Goal: Task Accomplishment & Management: Use online tool/utility

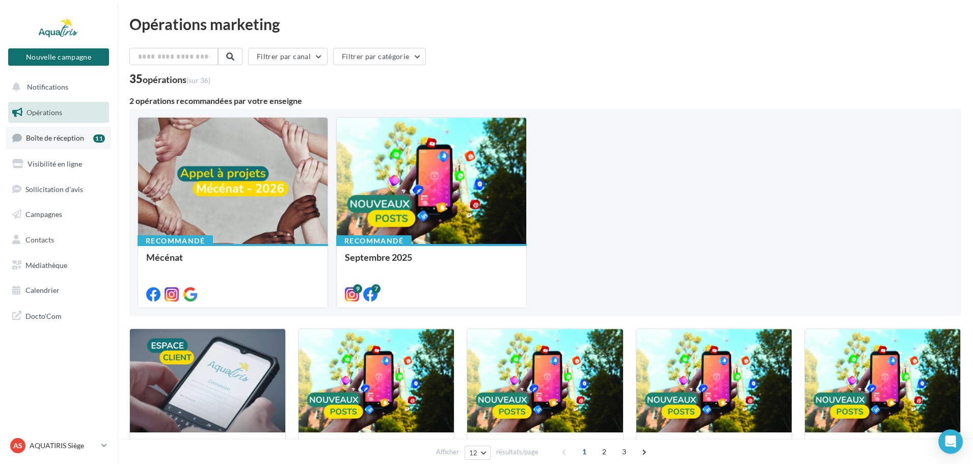
click at [58, 139] on span "Boîte de réception" at bounding box center [55, 138] width 58 height 9
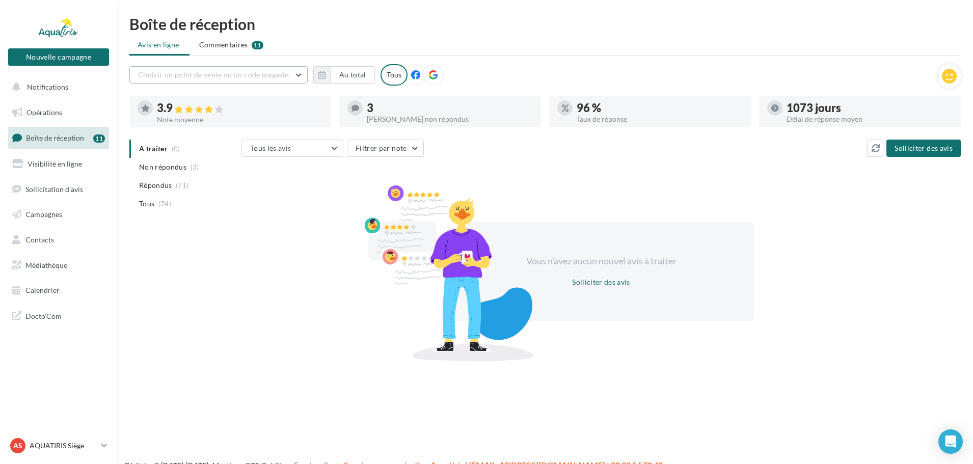
click at [261, 73] on span "Choisir un point de vente ou un code magasin" at bounding box center [213, 74] width 151 height 9
click at [215, 99] on button "AQU02 - AQUATIRIS" at bounding box center [218, 101] width 178 height 26
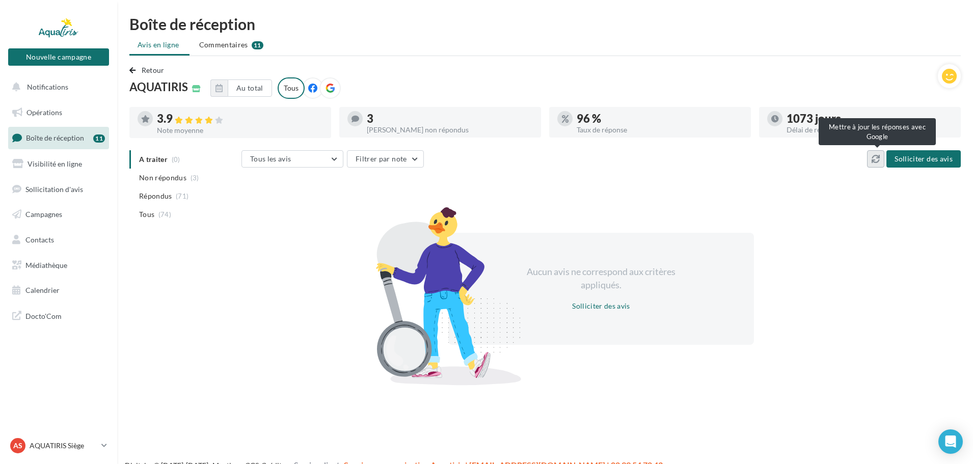
click at [875, 154] on button at bounding box center [875, 158] width 17 height 17
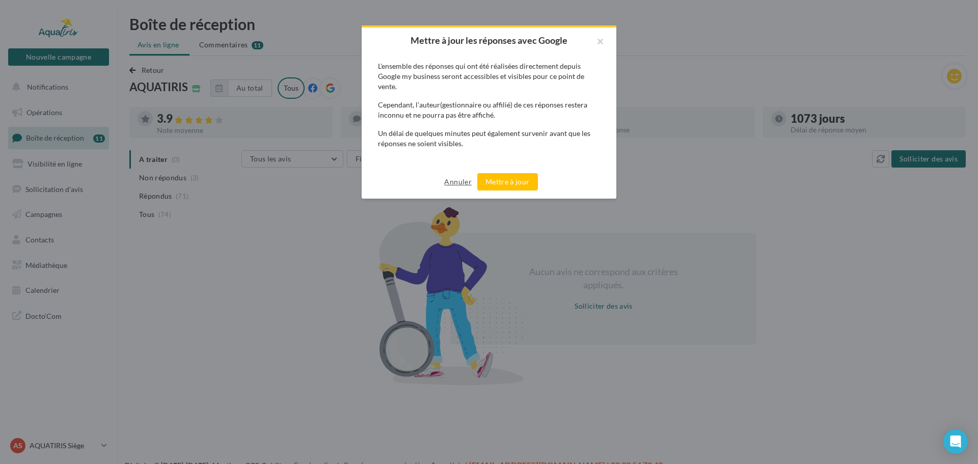
click at [455, 184] on button "Annuler" at bounding box center [457, 182] width 35 height 12
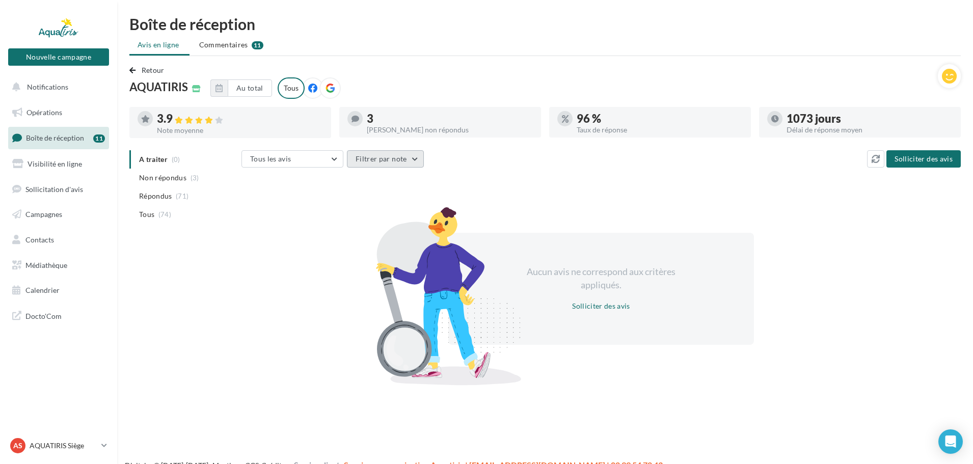
click at [358, 158] on button "Filtrer par note" at bounding box center [385, 158] width 77 height 17
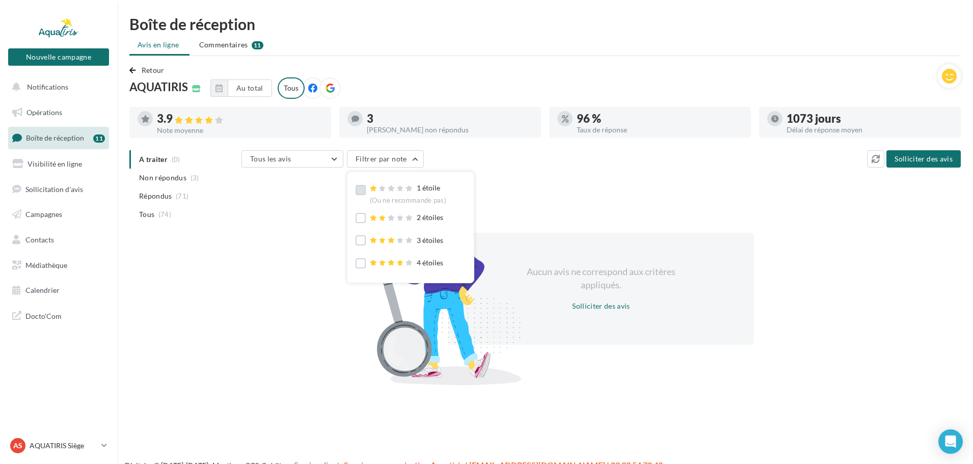
click at [364, 185] on label at bounding box center [361, 190] width 10 height 10
click at [364, 220] on label at bounding box center [361, 218] width 10 height 10
click at [363, 189] on icon at bounding box center [360, 190] width 7 height 7
click at [359, 238] on label at bounding box center [361, 240] width 10 height 10
click at [362, 218] on icon at bounding box center [360, 218] width 7 height 7
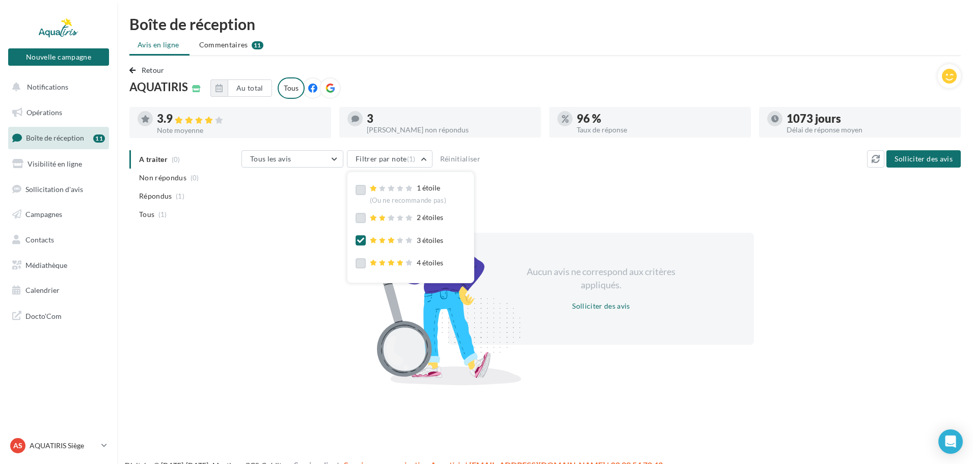
click at [359, 264] on label at bounding box center [361, 263] width 10 height 10
click at [360, 238] on icon at bounding box center [360, 240] width 7 height 7
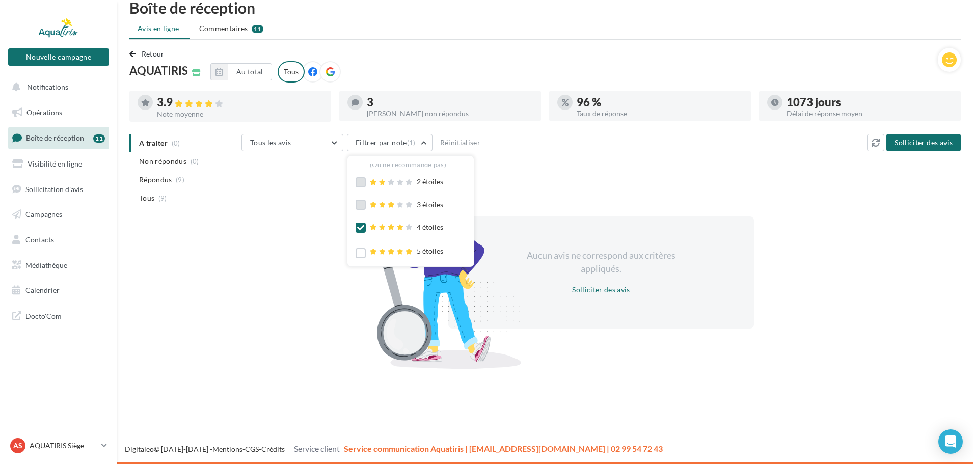
scroll to position [29, 0]
click at [357, 245] on label at bounding box center [361, 243] width 10 height 10
click at [364, 217] on label at bounding box center [361, 218] width 10 height 10
click at [360, 199] on label at bounding box center [361, 195] width 10 height 10
click at [360, 196] on icon at bounding box center [360, 195] width 7 height 7
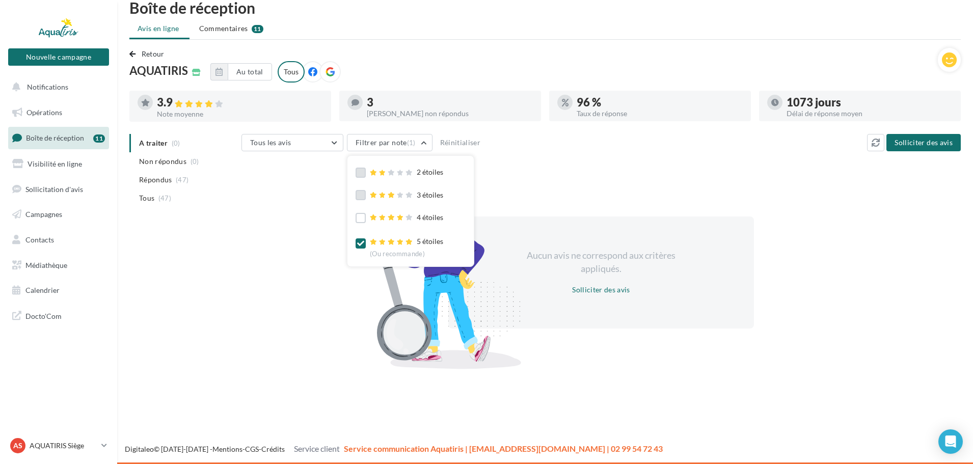
click at [361, 240] on label at bounding box center [361, 243] width 10 height 10
click at [315, 146] on button "Tous les avis" at bounding box center [293, 142] width 102 height 17
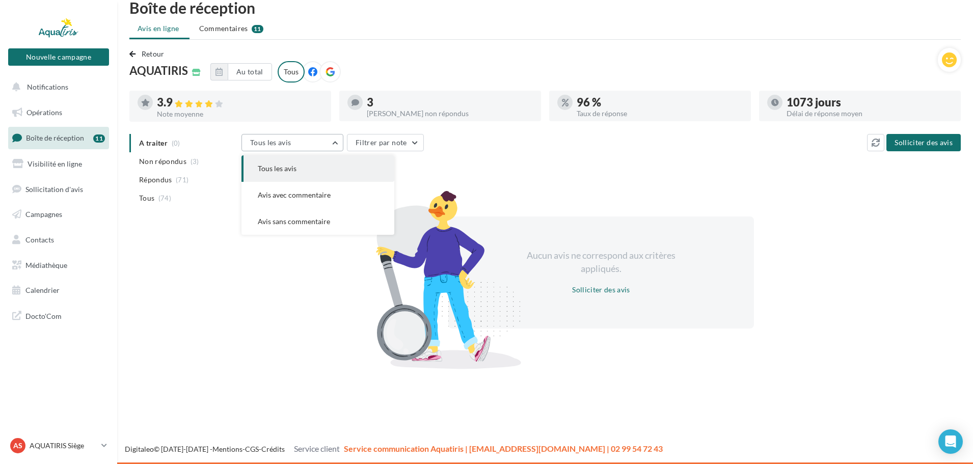
click at [315, 146] on button "Tous les avis" at bounding box center [293, 142] width 102 height 17
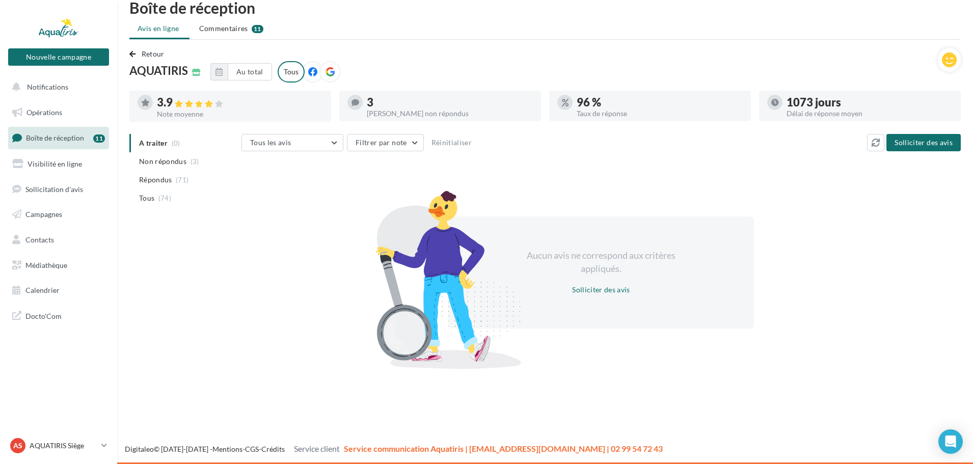
click at [327, 75] on icon at bounding box center [330, 71] width 9 height 9
click at [374, 142] on button "Filtrer par note" at bounding box center [385, 142] width 77 height 17
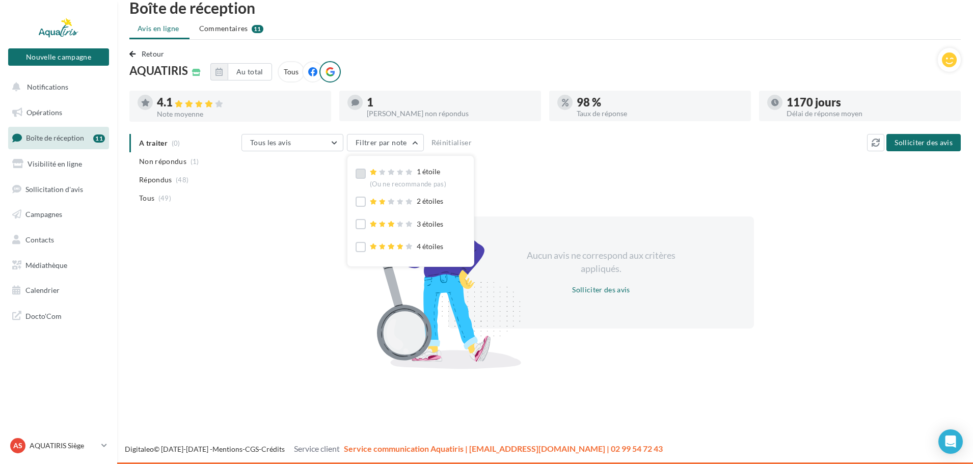
click at [357, 174] on label at bounding box center [361, 174] width 10 height 10
click at [361, 174] on icon at bounding box center [360, 173] width 7 height 7
click at [359, 177] on label at bounding box center [361, 174] width 10 height 10
click at [358, 204] on label at bounding box center [361, 202] width 10 height 10
click at [359, 173] on icon at bounding box center [360, 173] width 7 height 7
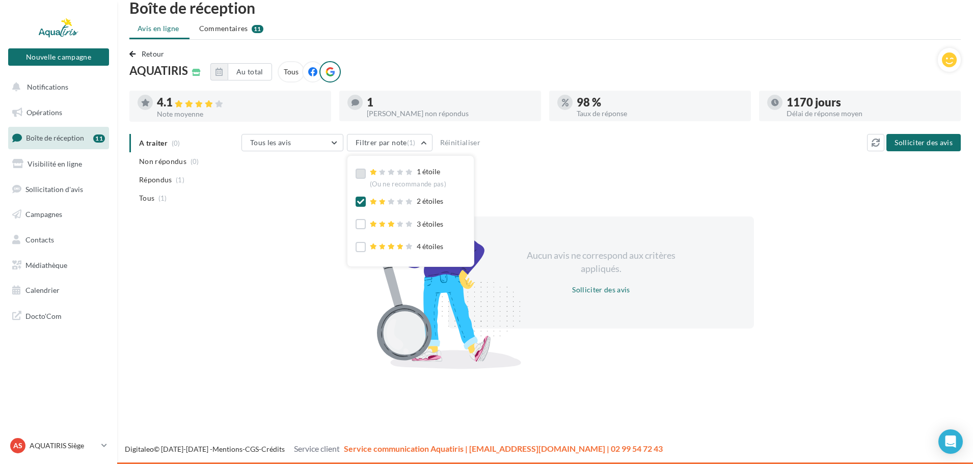
click at [356, 172] on label at bounding box center [361, 174] width 10 height 10
click at [363, 223] on label at bounding box center [361, 224] width 10 height 10
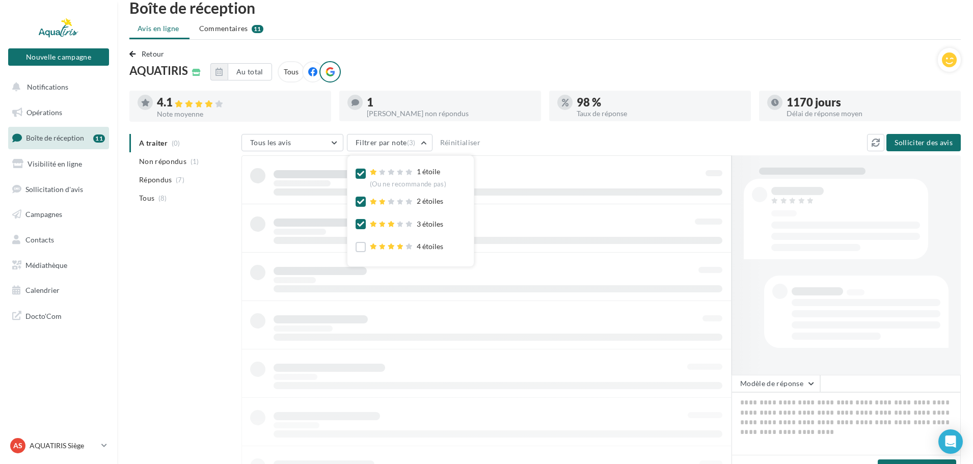
click at [360, 201] on icon at bounding box center [360, 201] width 7 height 7
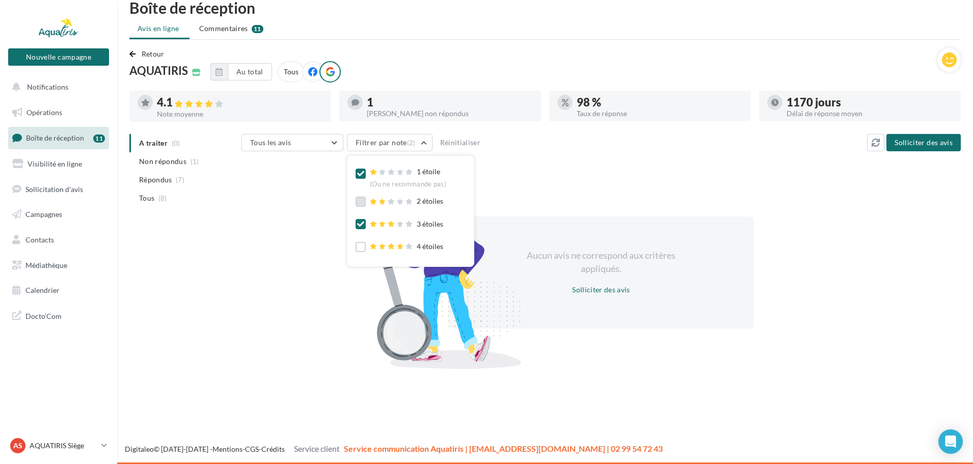
click at [360, 174] on icon at bounding box center [360, 173] width 7 height 7
click at [360, 224] on icon at bounding box center [360, 224] width 7 height 7
click at [360, 244] on label at bounding box center [361, 247] width 10 height 10
click at [364, 219] on icon at bounding box center [360, 218] width 7 height 7
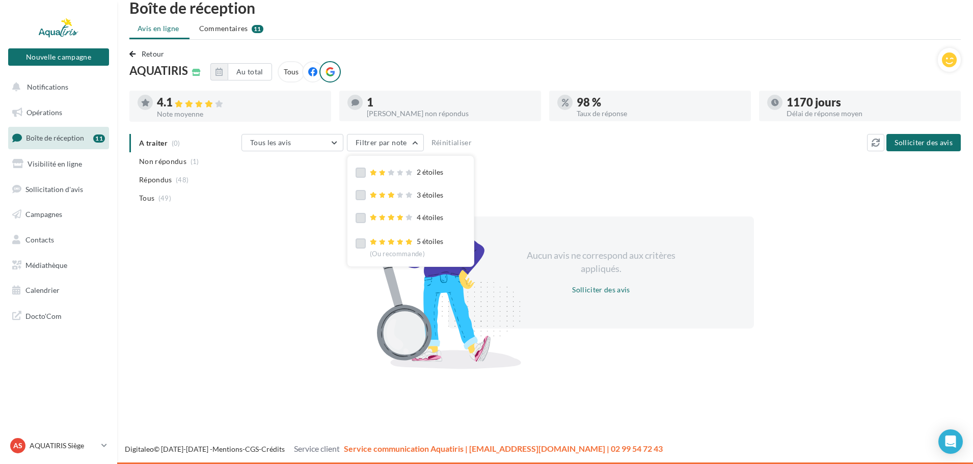
click at [364, 243] on label at bounding box center [361, 243] width 10 height 10
